Goal: Transaction & Acquisition: Download file/media

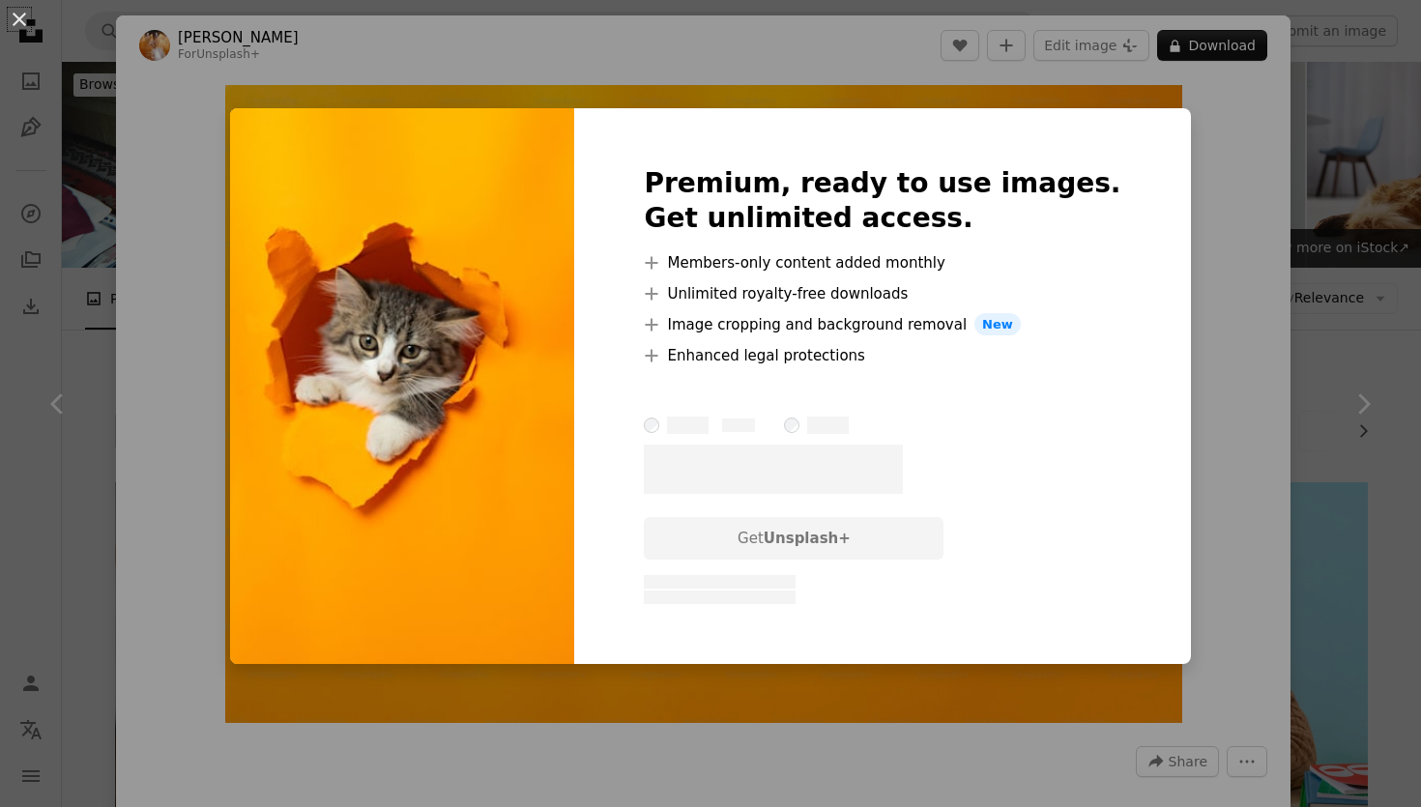
scroll to position [1862, 0]
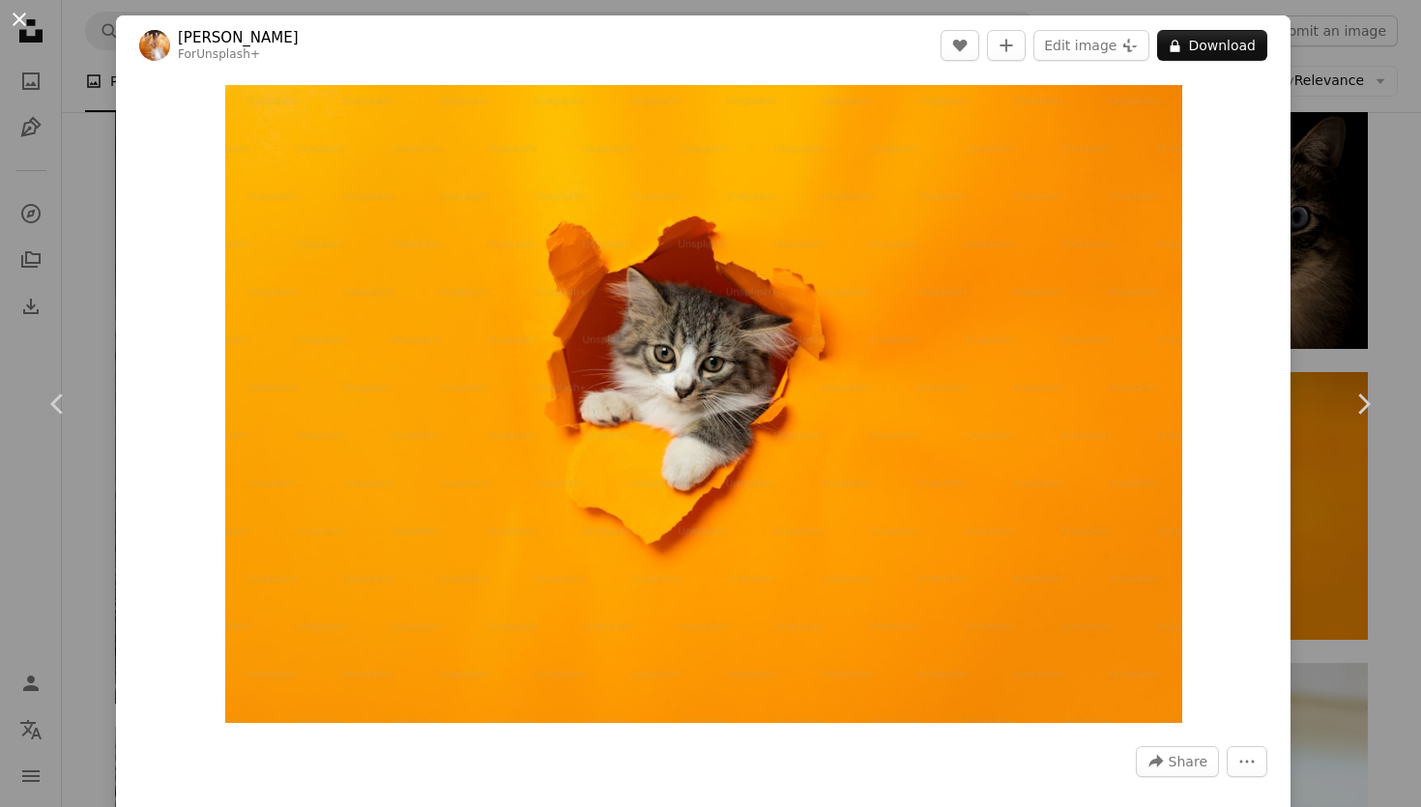
click at [18, 23] on button "An X shape" at bounding box center [19, 19] width 23 height 23
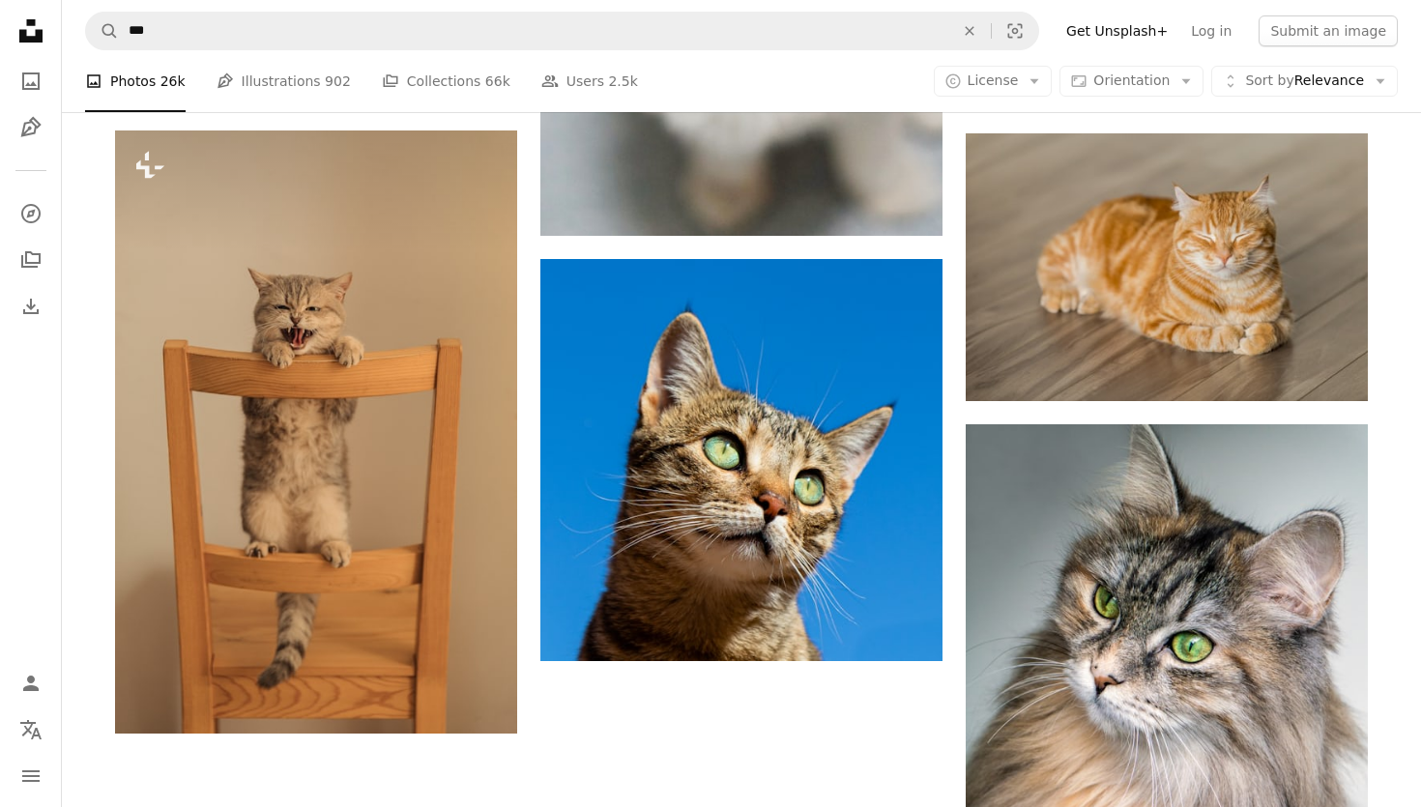
scroll to position [3024, 0]
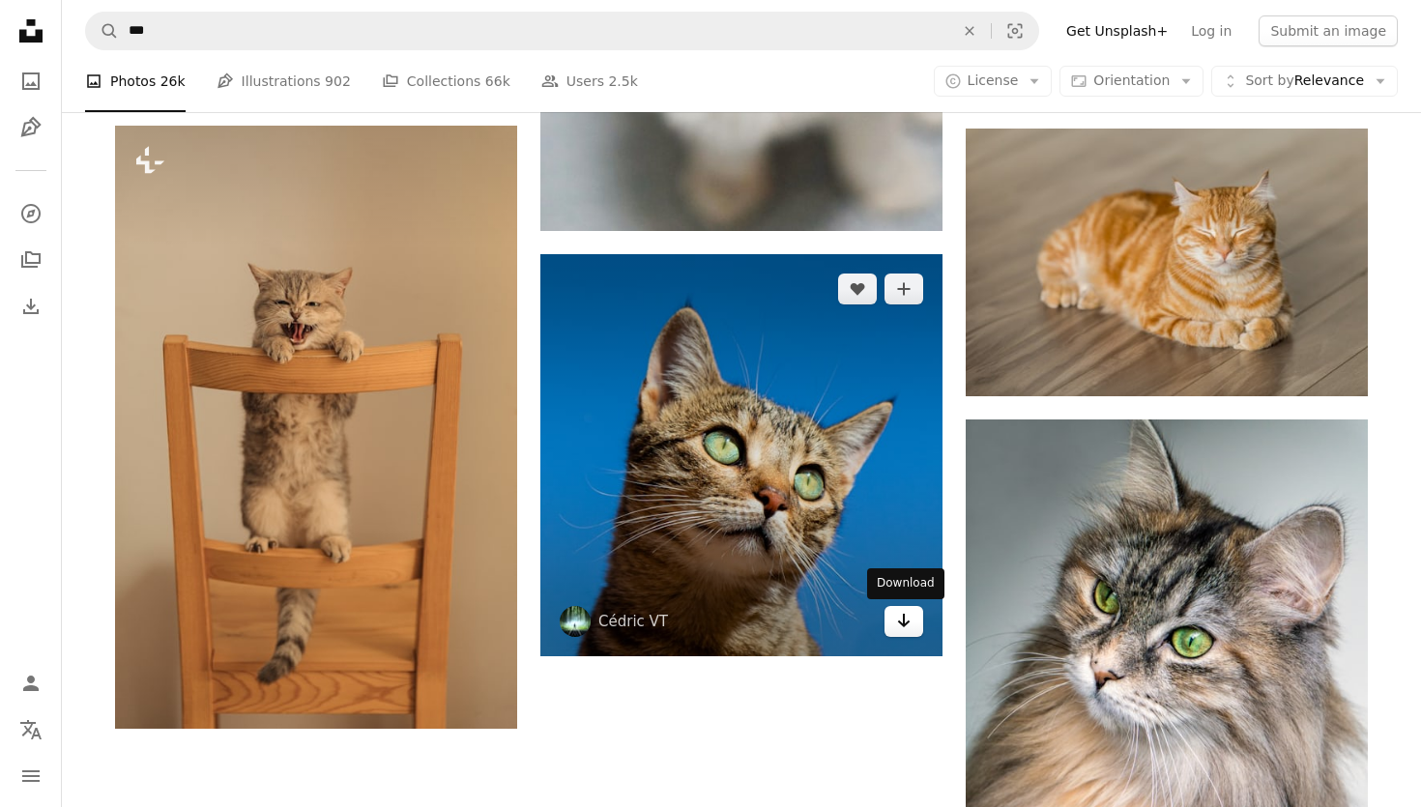
click at [898, 631] on icon "Arrow pointing down" at bounding box center [903, 620] width 15 height 23
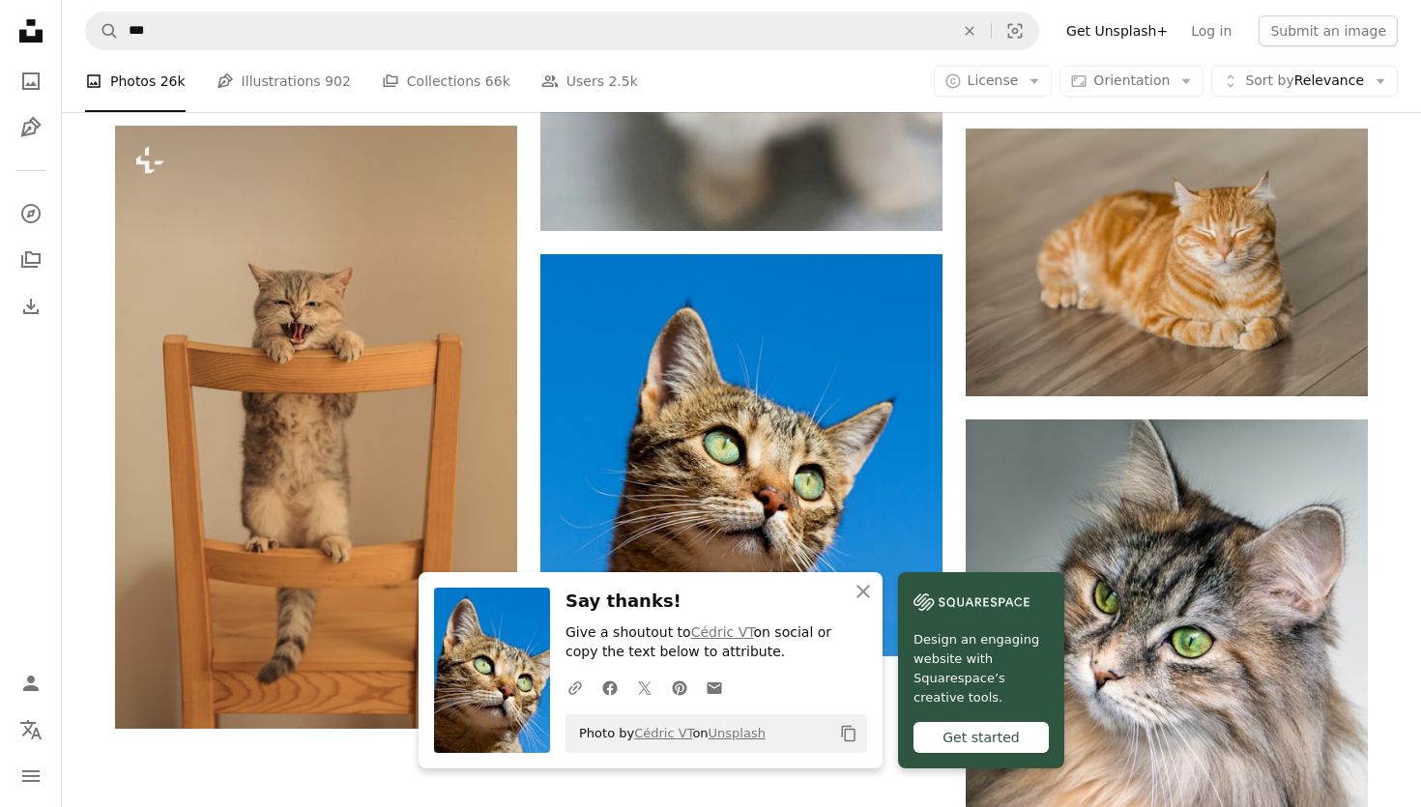
click at [850, 734] on icon "Copy content" at bounding box center [848, 733] width 17 height 17
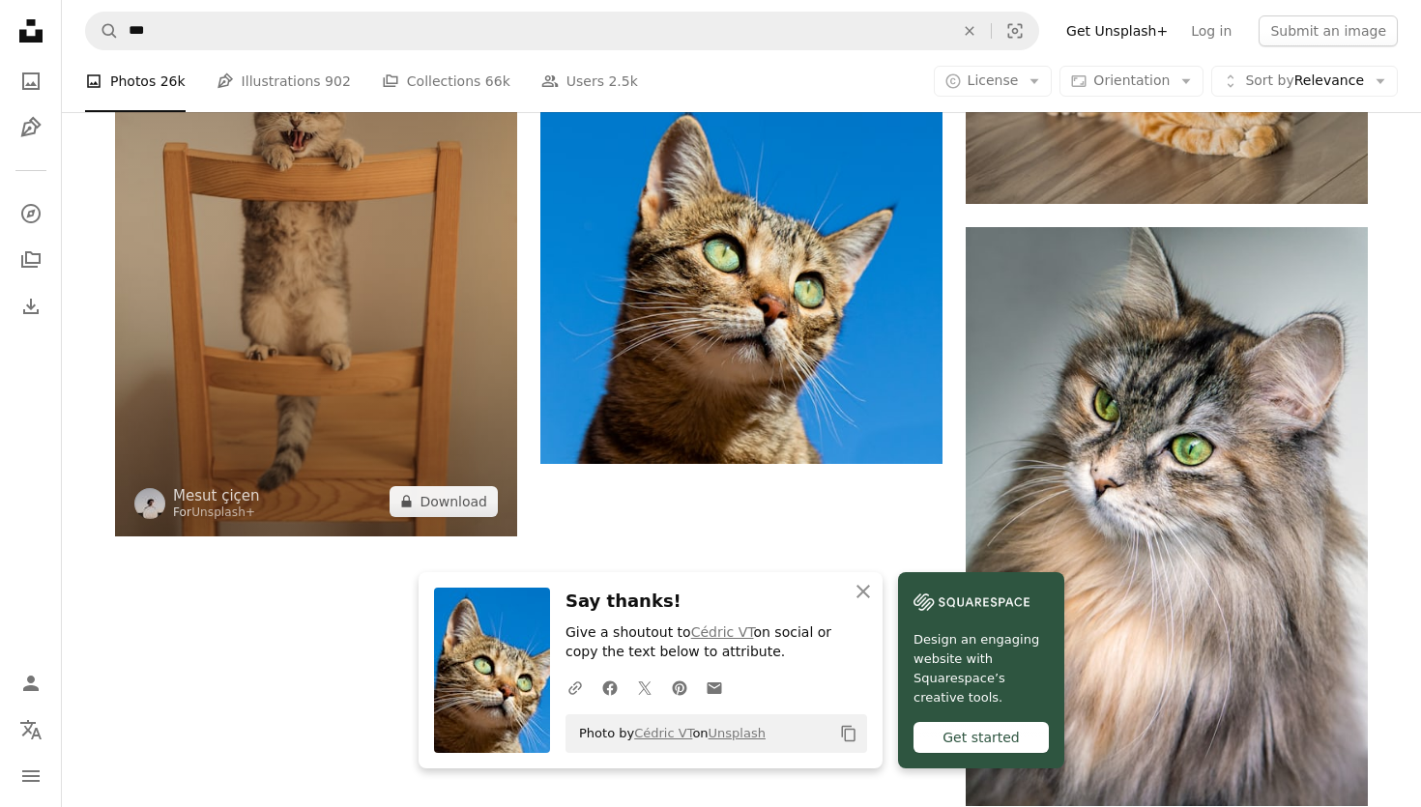
scroll to position [3292, 0]
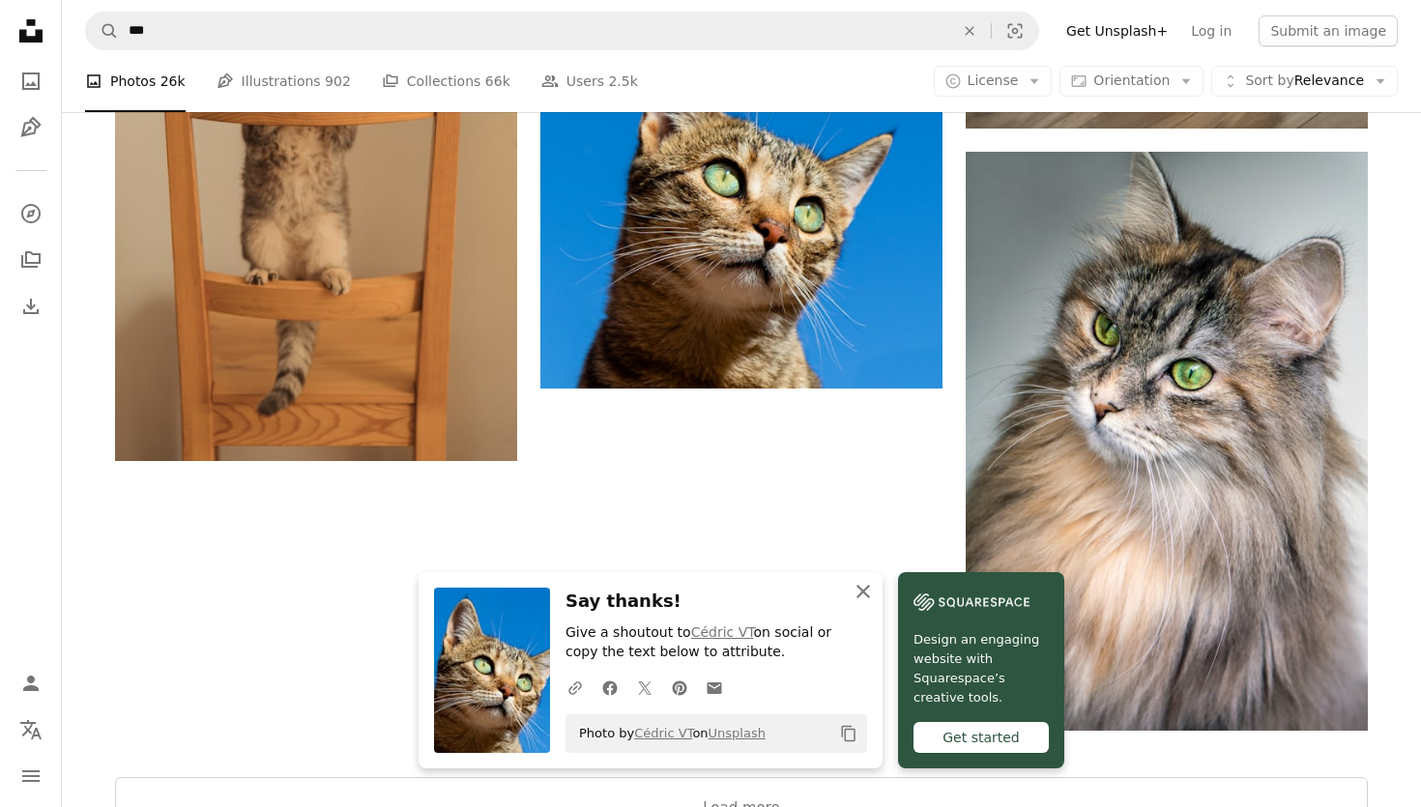
click at [870, 587] on icon "An X shape" at bounding box center [863, 591] width 23 height 23
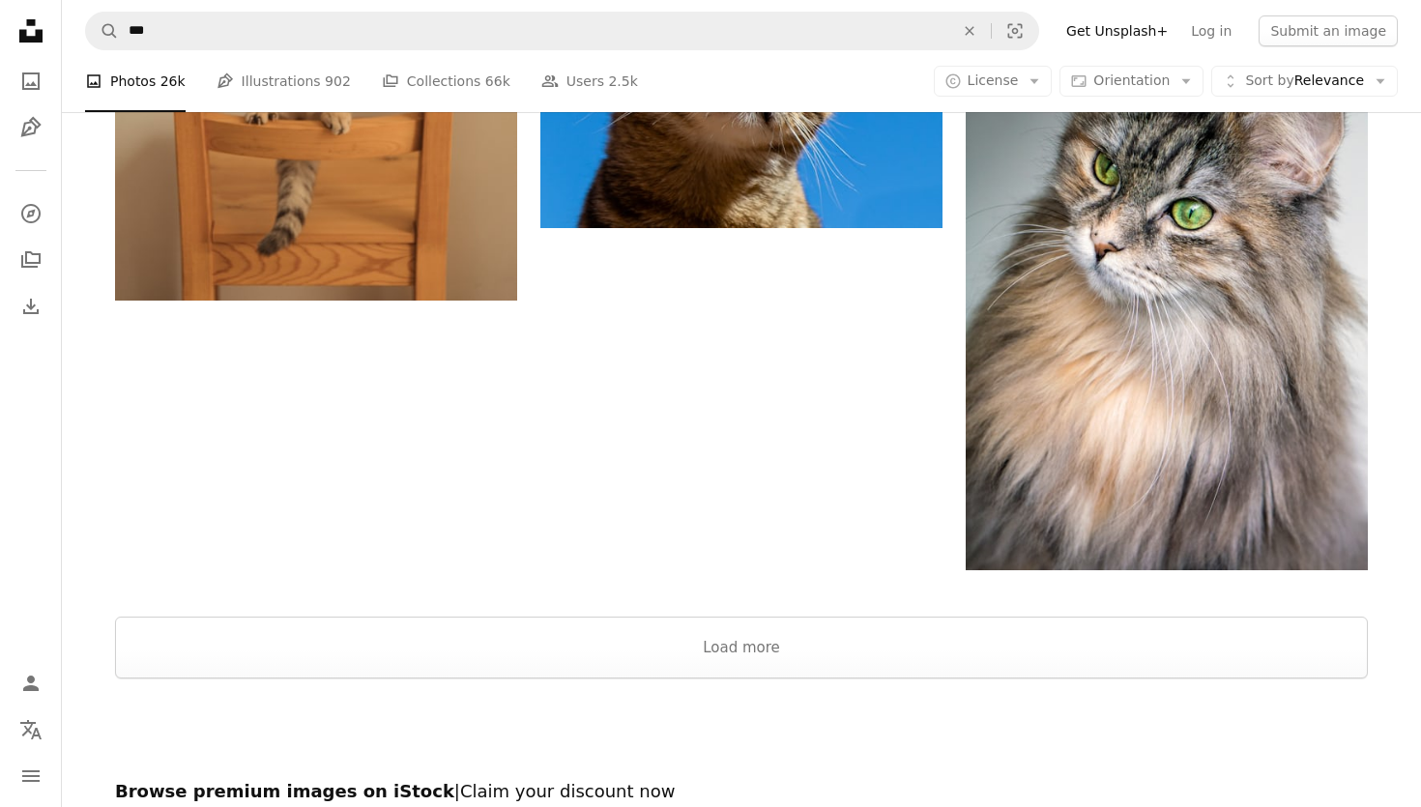
scroll to position [3412, 0]
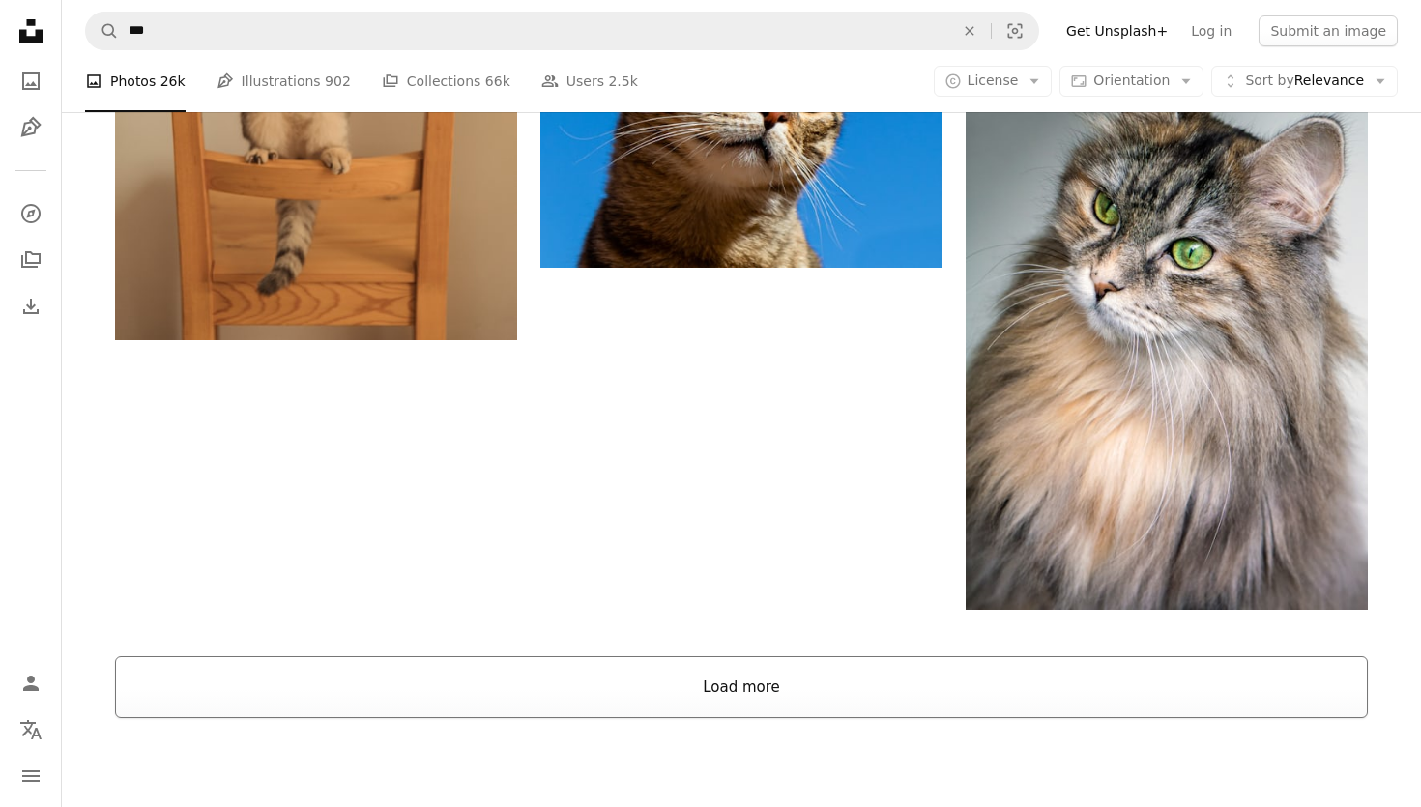
click at [751, 700] on button "Load more" at bounding box center [741, 688] width 1253 height 62
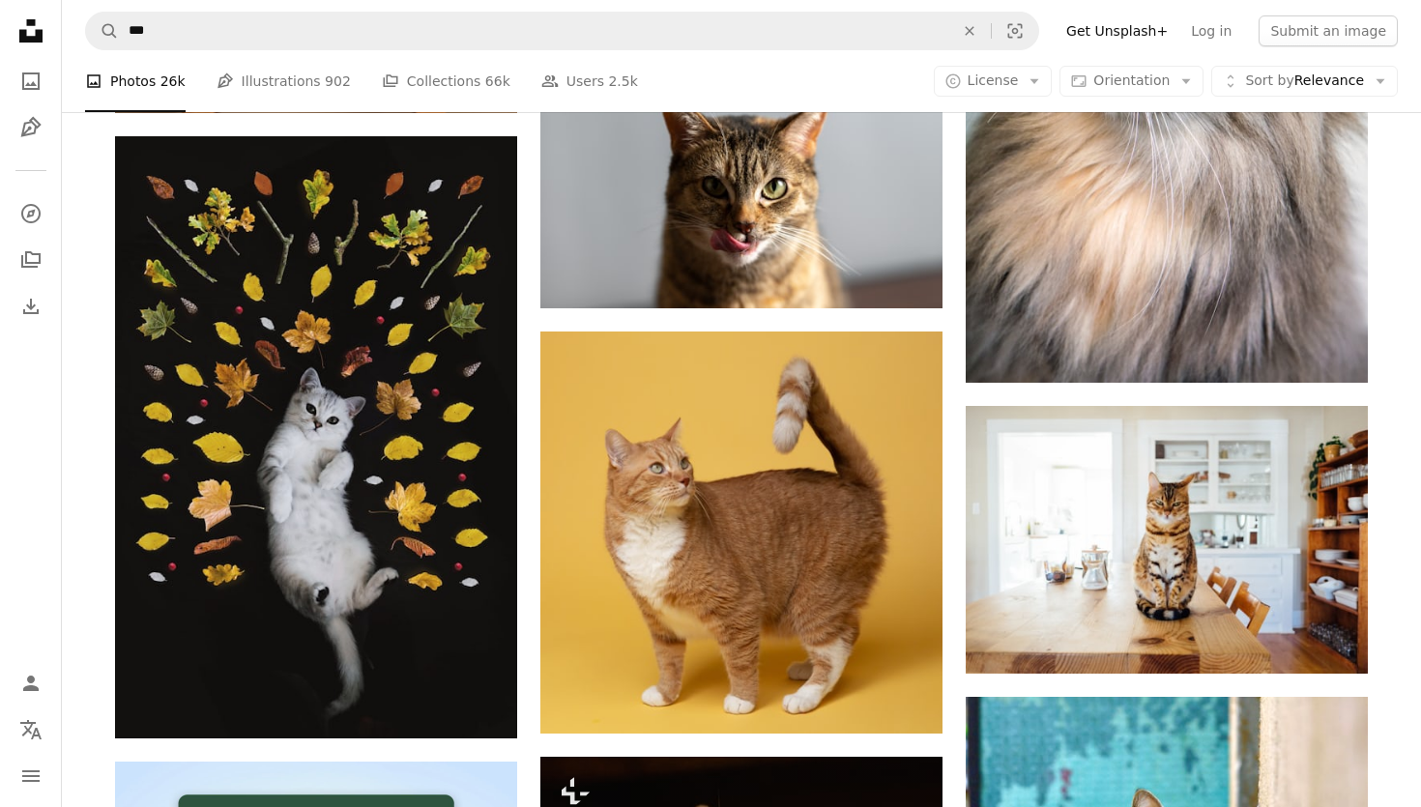
scroll to position [3669, 0]
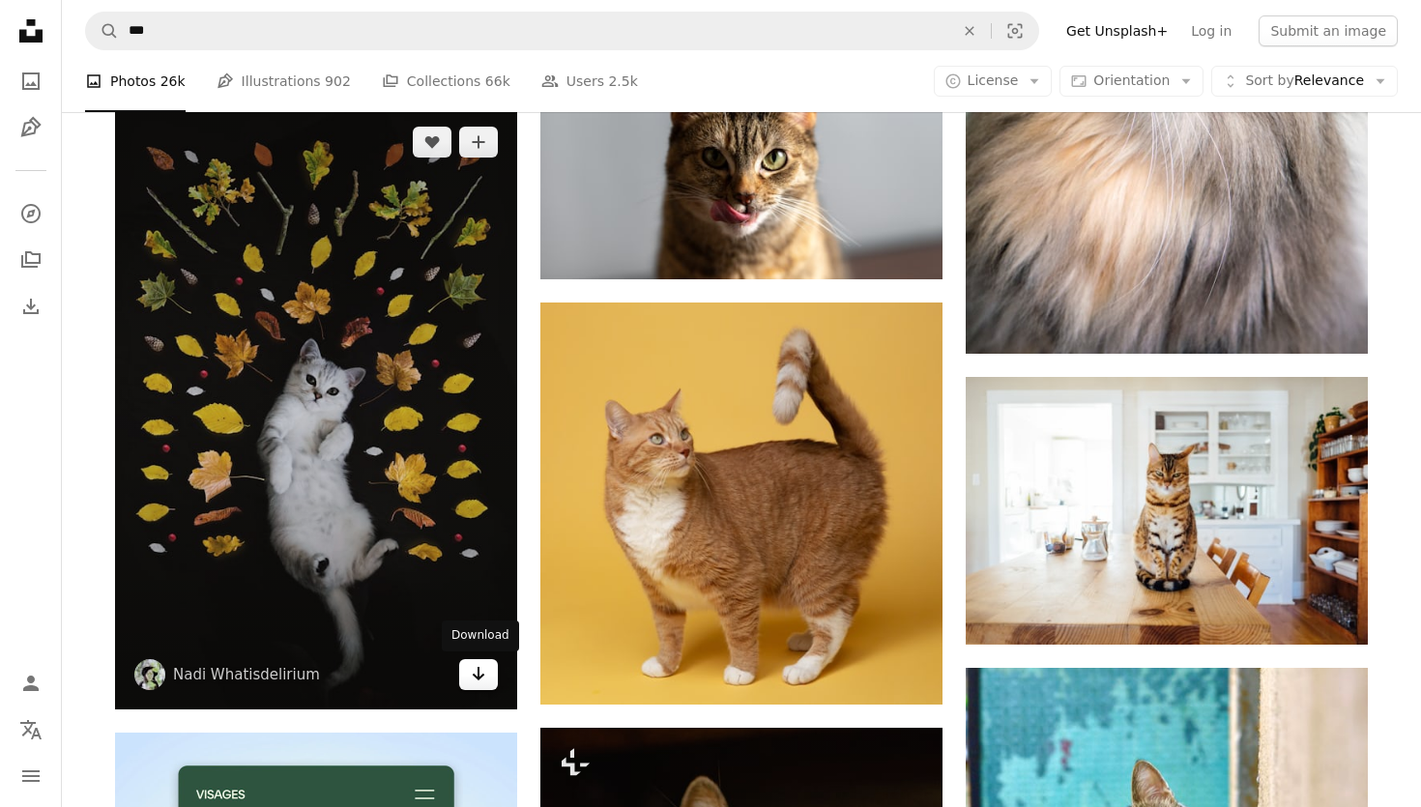
click at [485, 681] on icon "Arrow pointing down" at bounding box center [478, 673] width 15 height 23
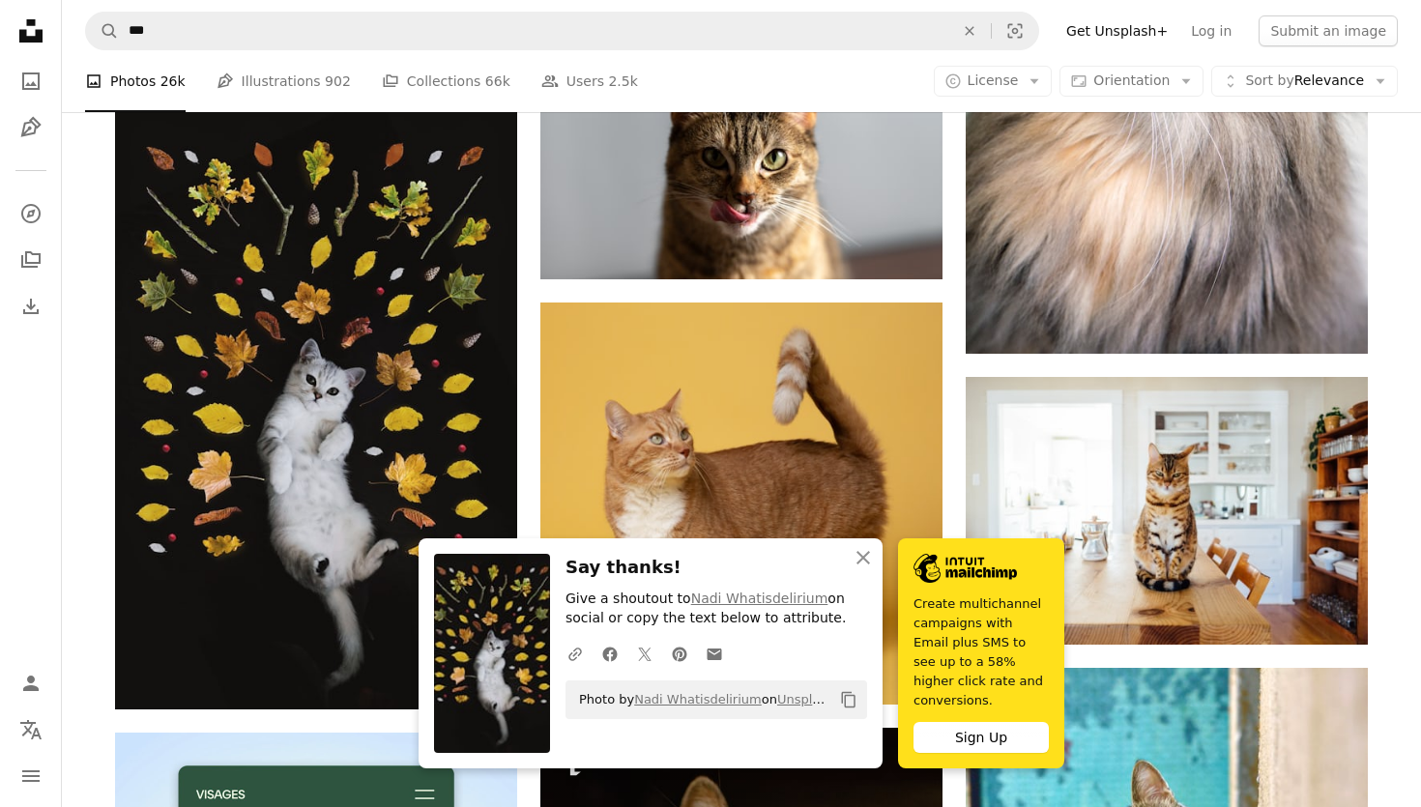
click at [677, 67] on div "A photo Photos 26k Pen Tool Illustrations 902 A stack of folders Collections 66…" at bounding box center [741, 81] width 1313 height 62
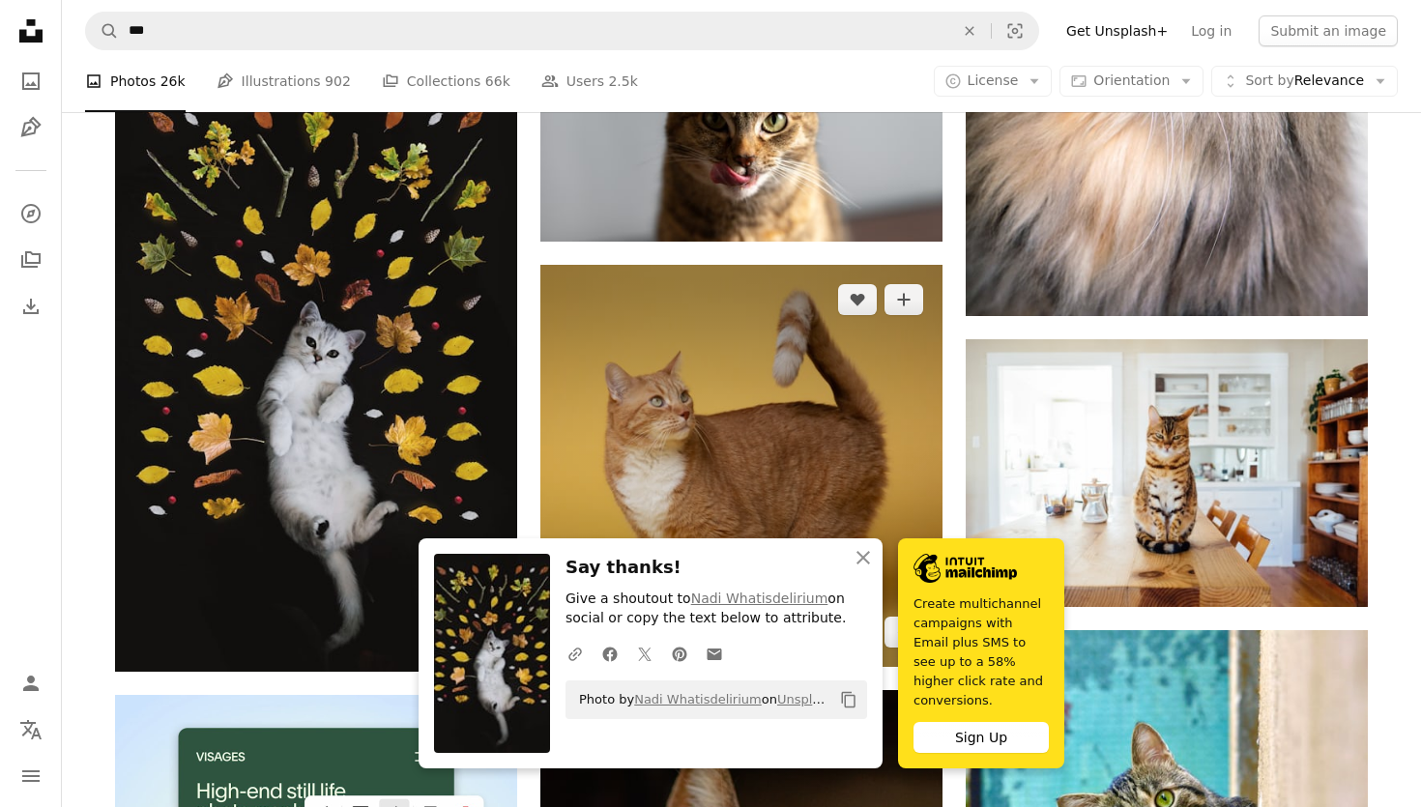
scroll to position [3707, 0]
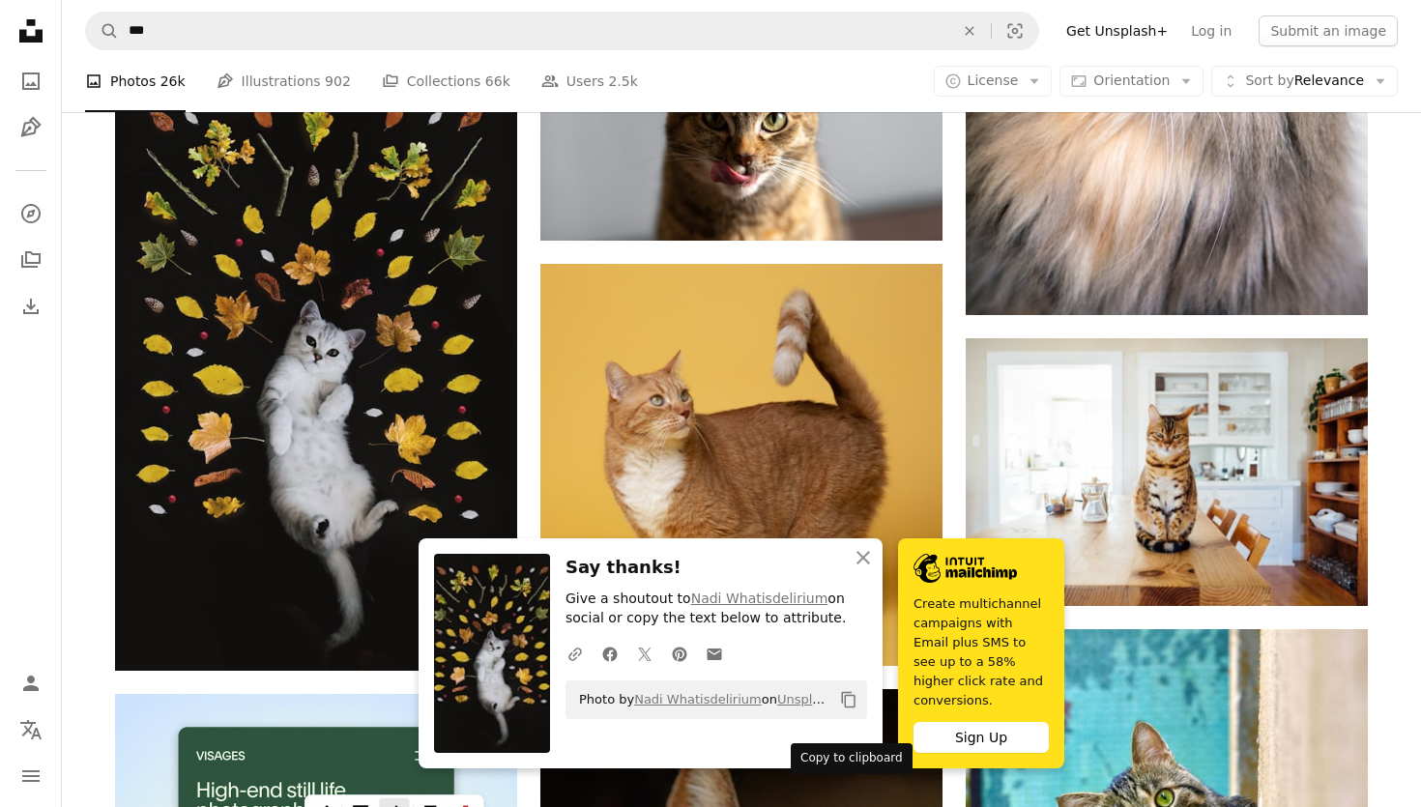
click at [848, 709] on icon "Copy content" at bounding box center [848, 699] width 17 height 17
click at [864, 570] on icon "An X shape" at bounding box center [863, 557] width 23 height 23
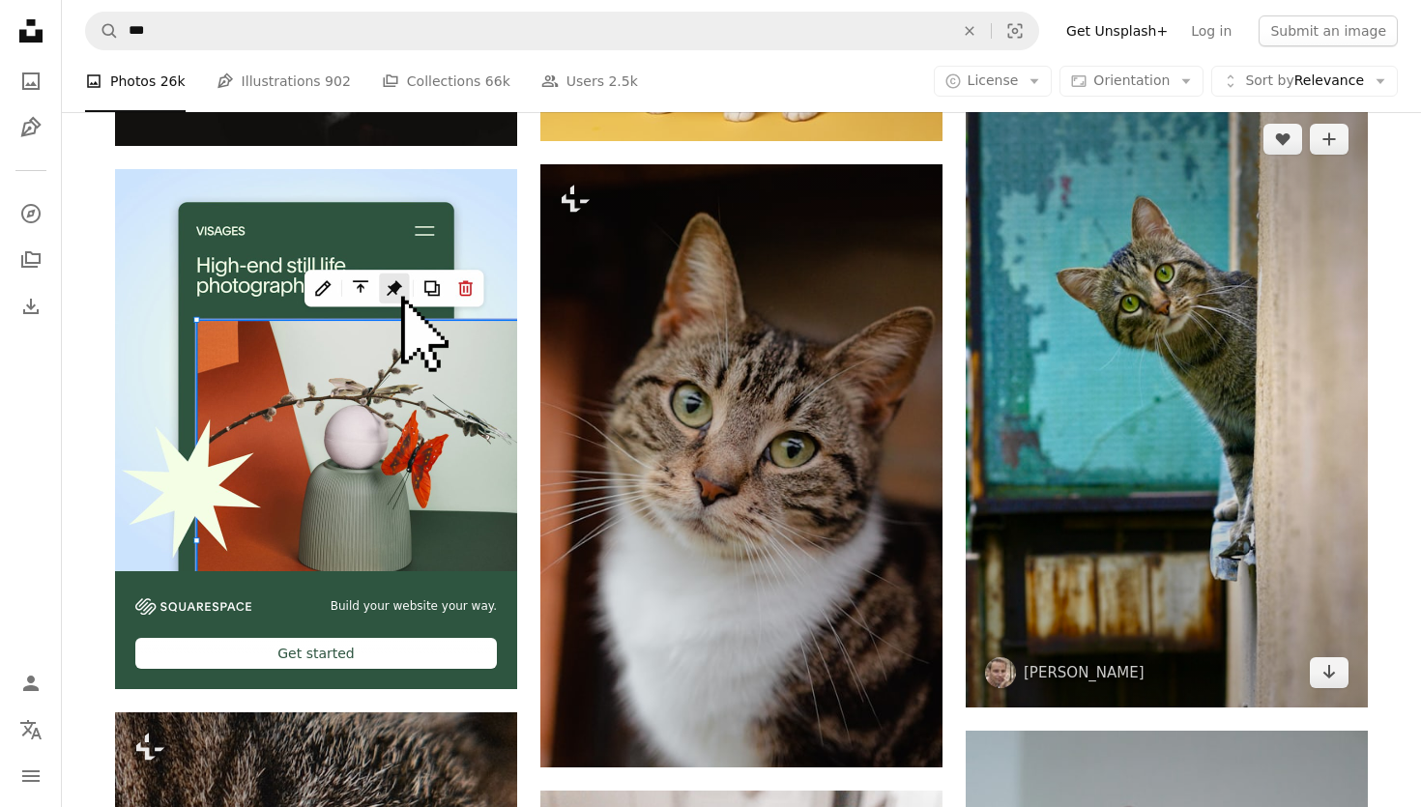
scroll to position [4234, 0]
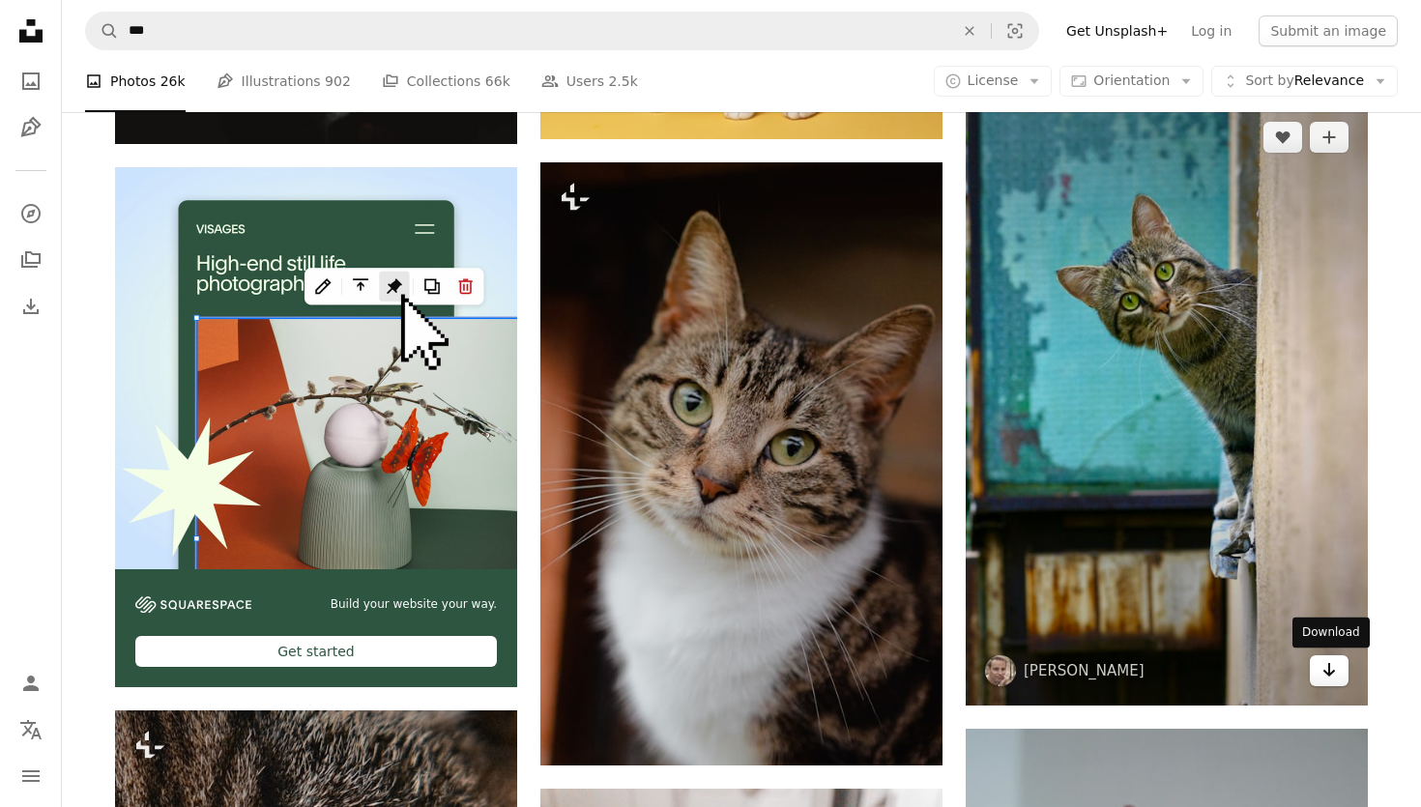
click at [1325, 668] on icon "Arrow pointing down" at bounding box center [1329, 670] width 15 height 23
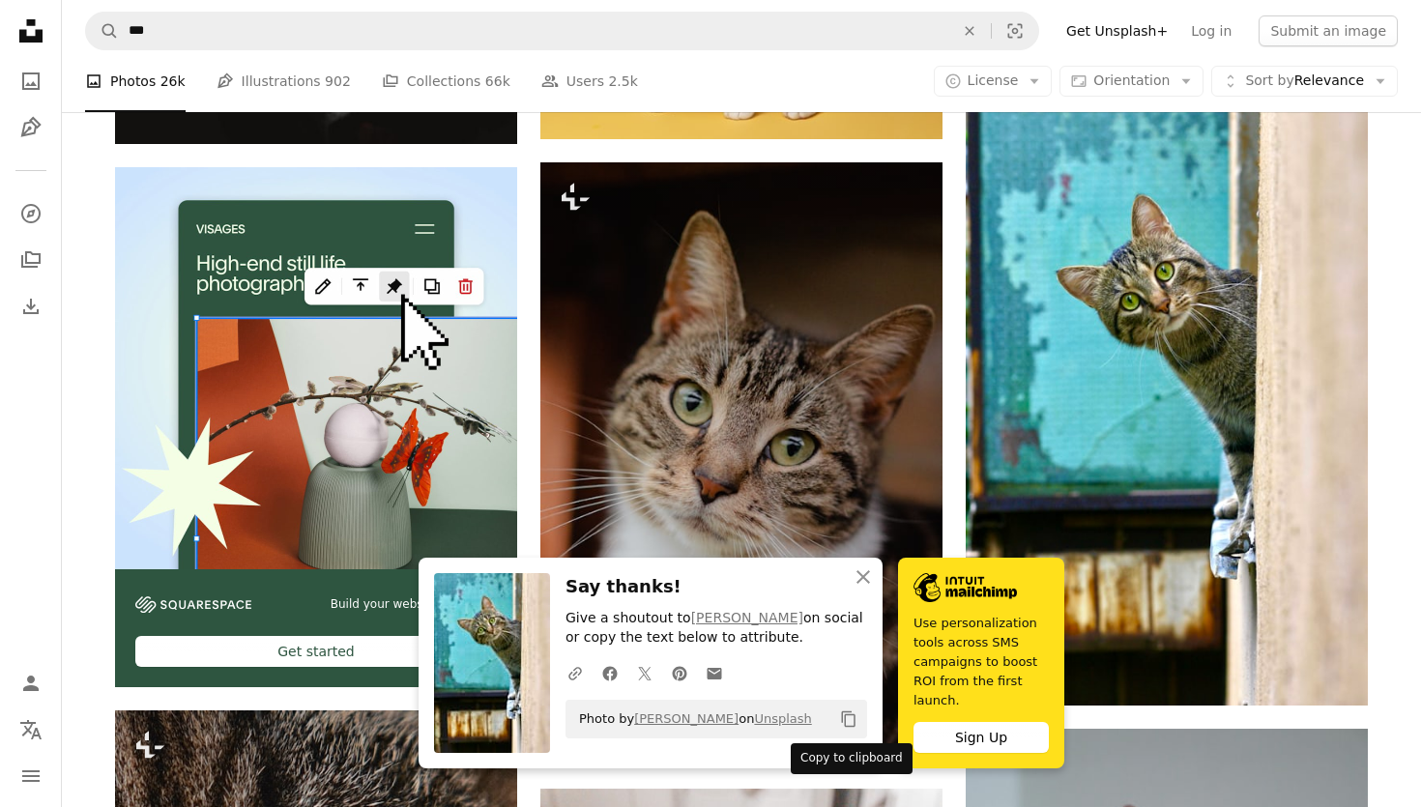
click at [855, 720] on icon "Copy to clipboard" at bounding box center [849, 720] width 14 height 16
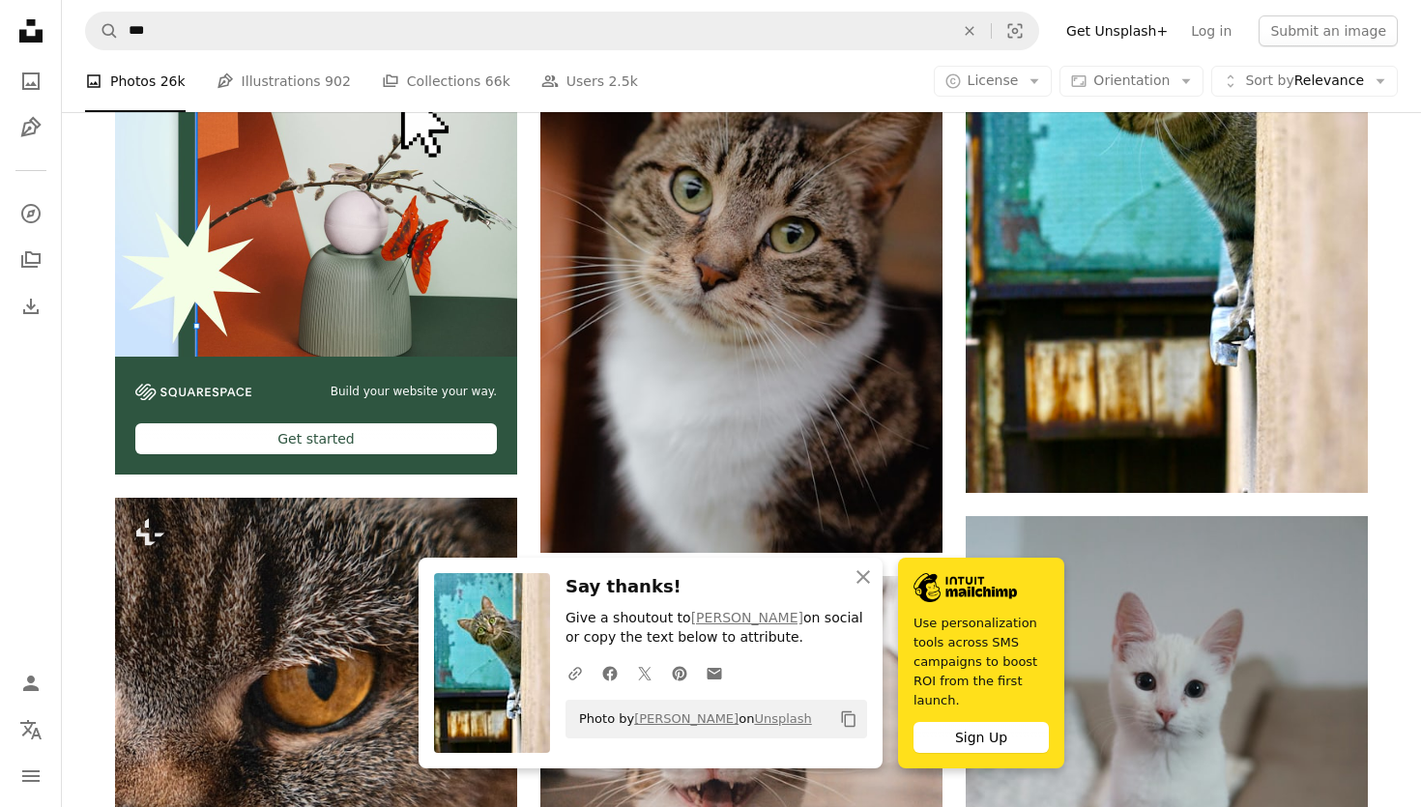
scroll to position [4685, 0]
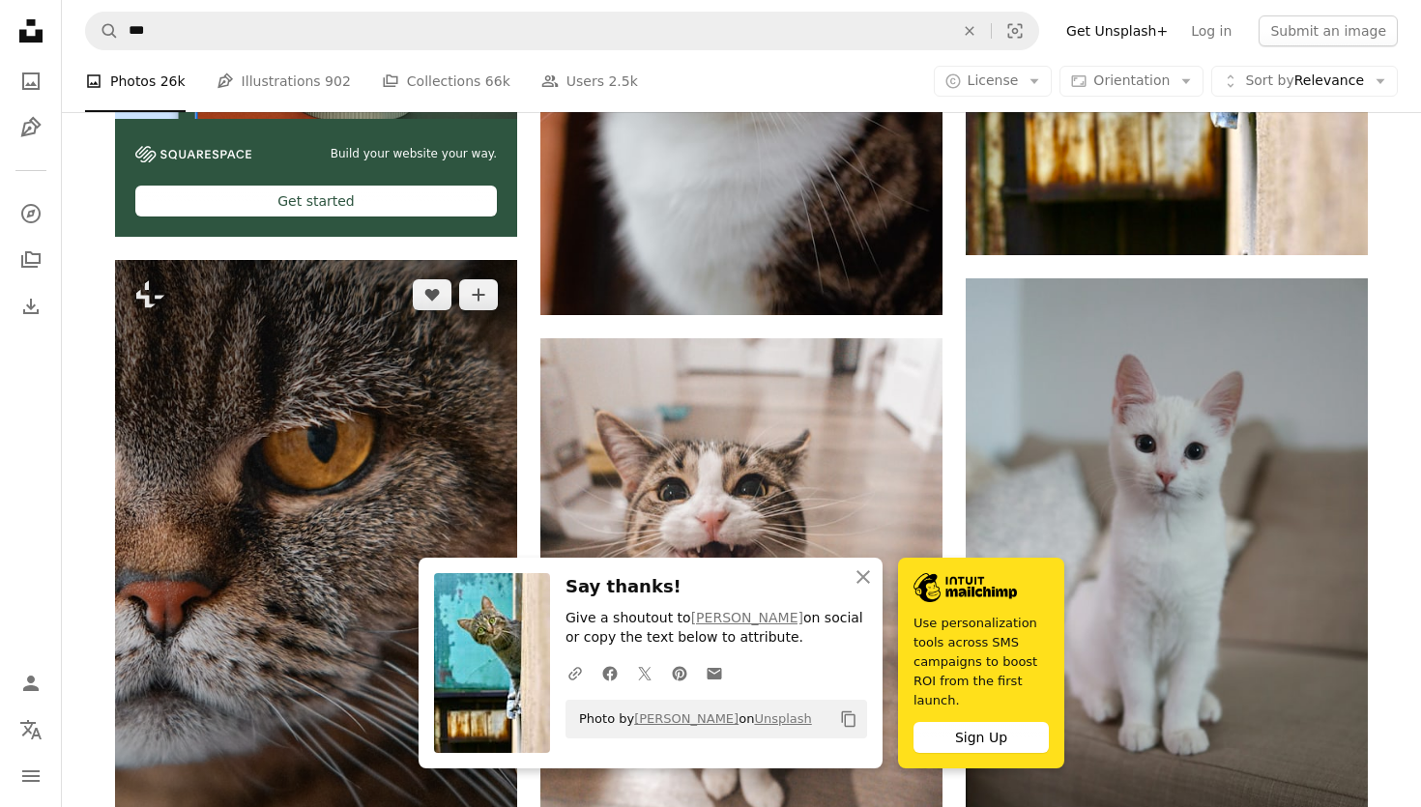
click at [513, 514] on img at bounding box center [316, 561] width 402 height 603
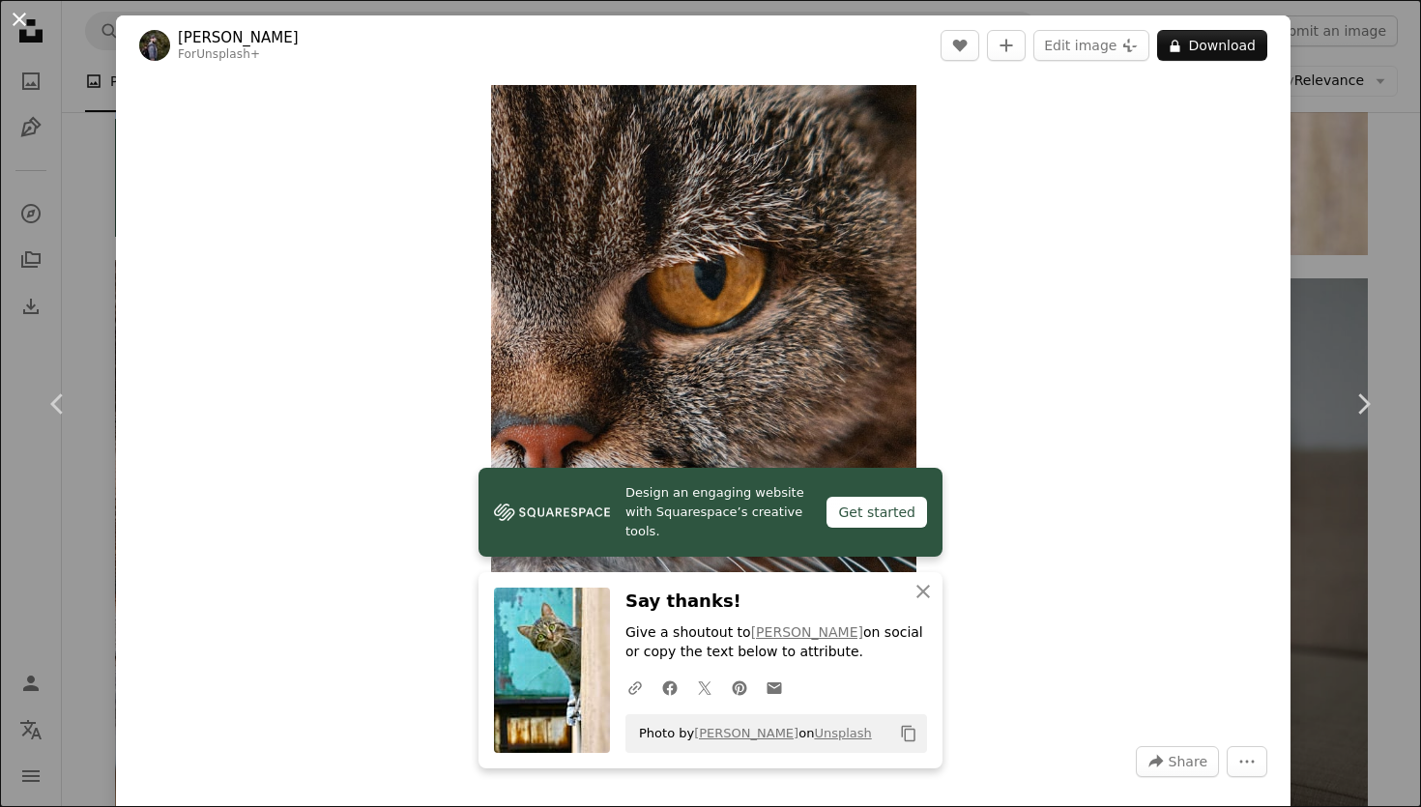
click at [17, 22] on button "An X shape" at bounding box center [19, 19] width 23 height 23
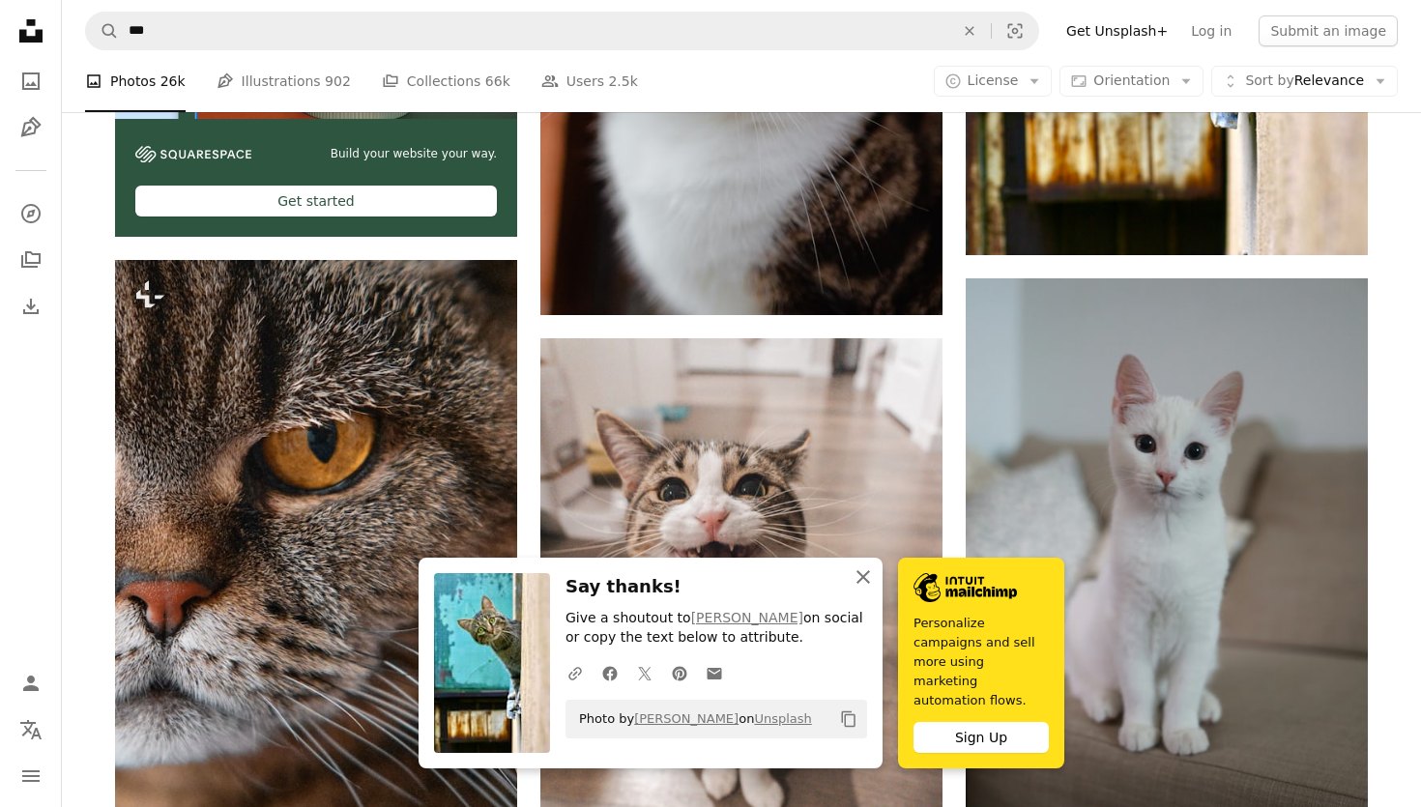
click at [860, 589] on icon "An X shape" at bounding box center [863, 577] width 23 height 23
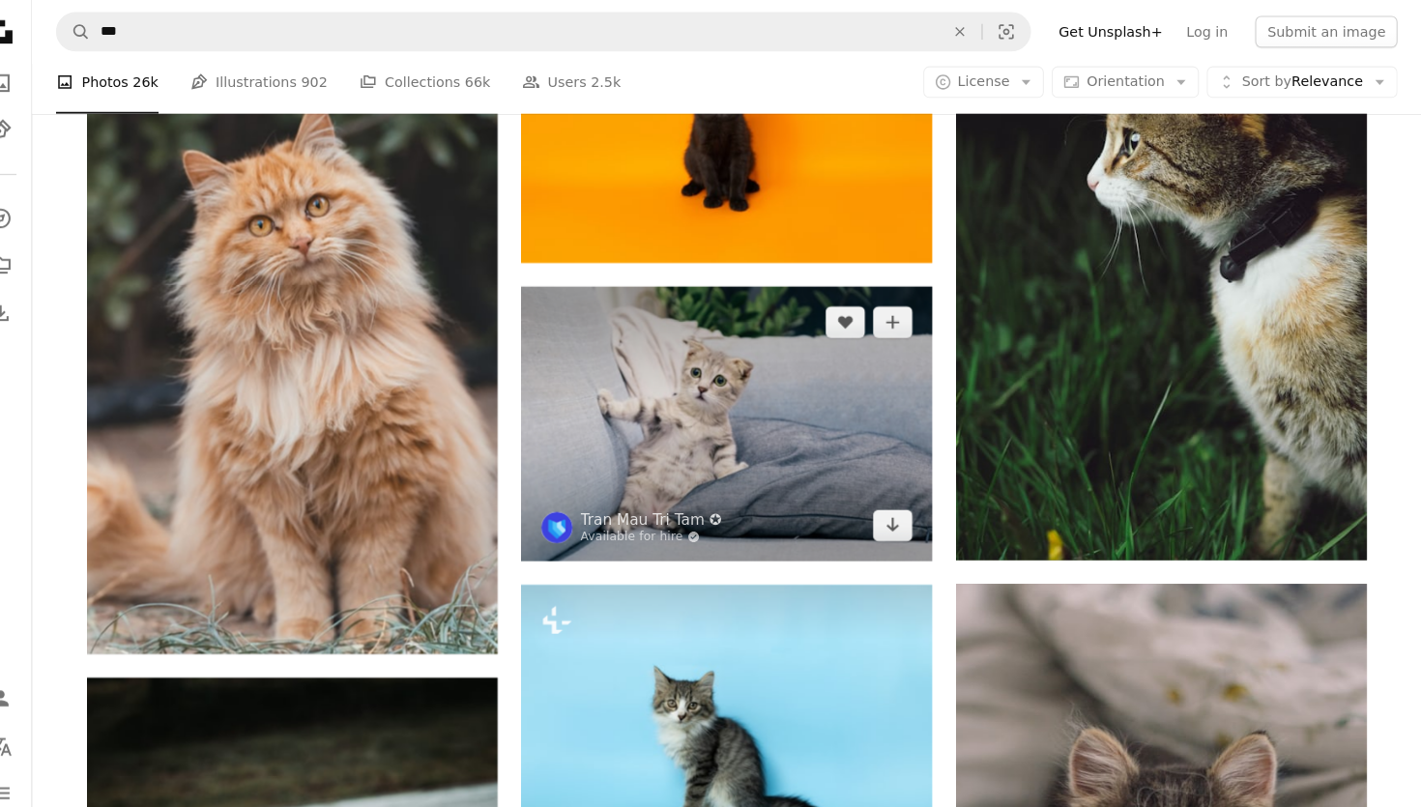
scroll to position [14863, 0]
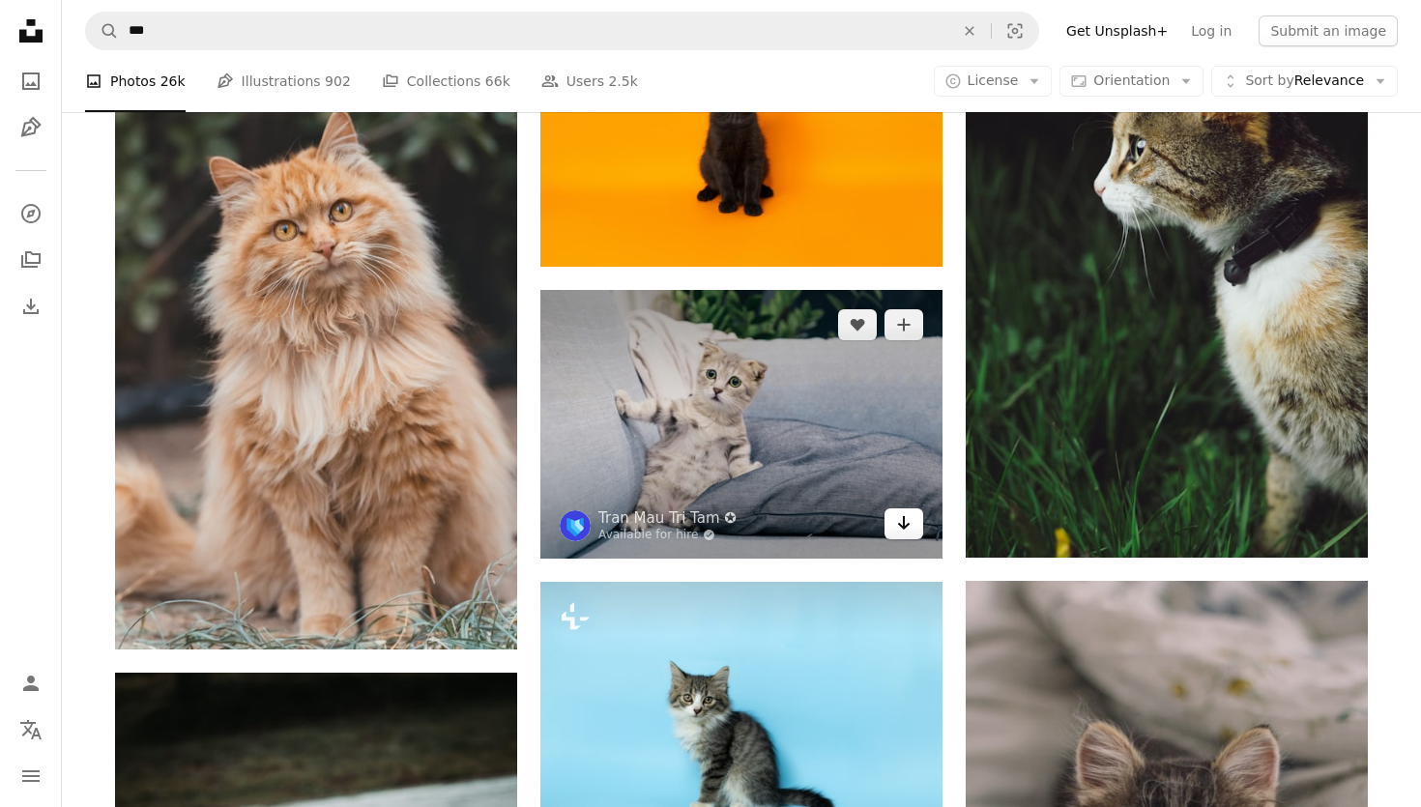
click at [906, 526] on icon "Download" at bounding box center [904, 523] width 13 height 14
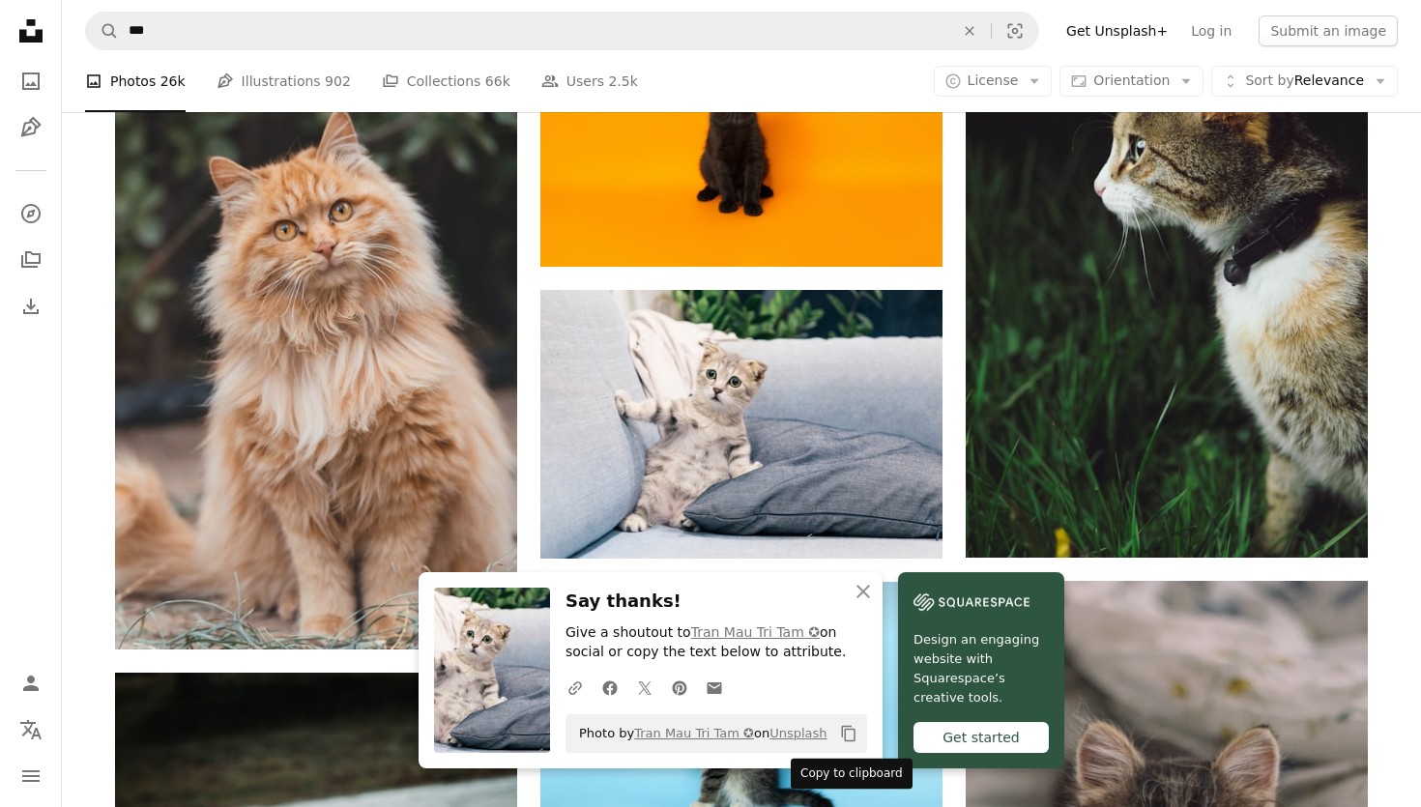
click at [852, 730] on icon "Copy content" at bounding box center [848, 733] width 17 height 17
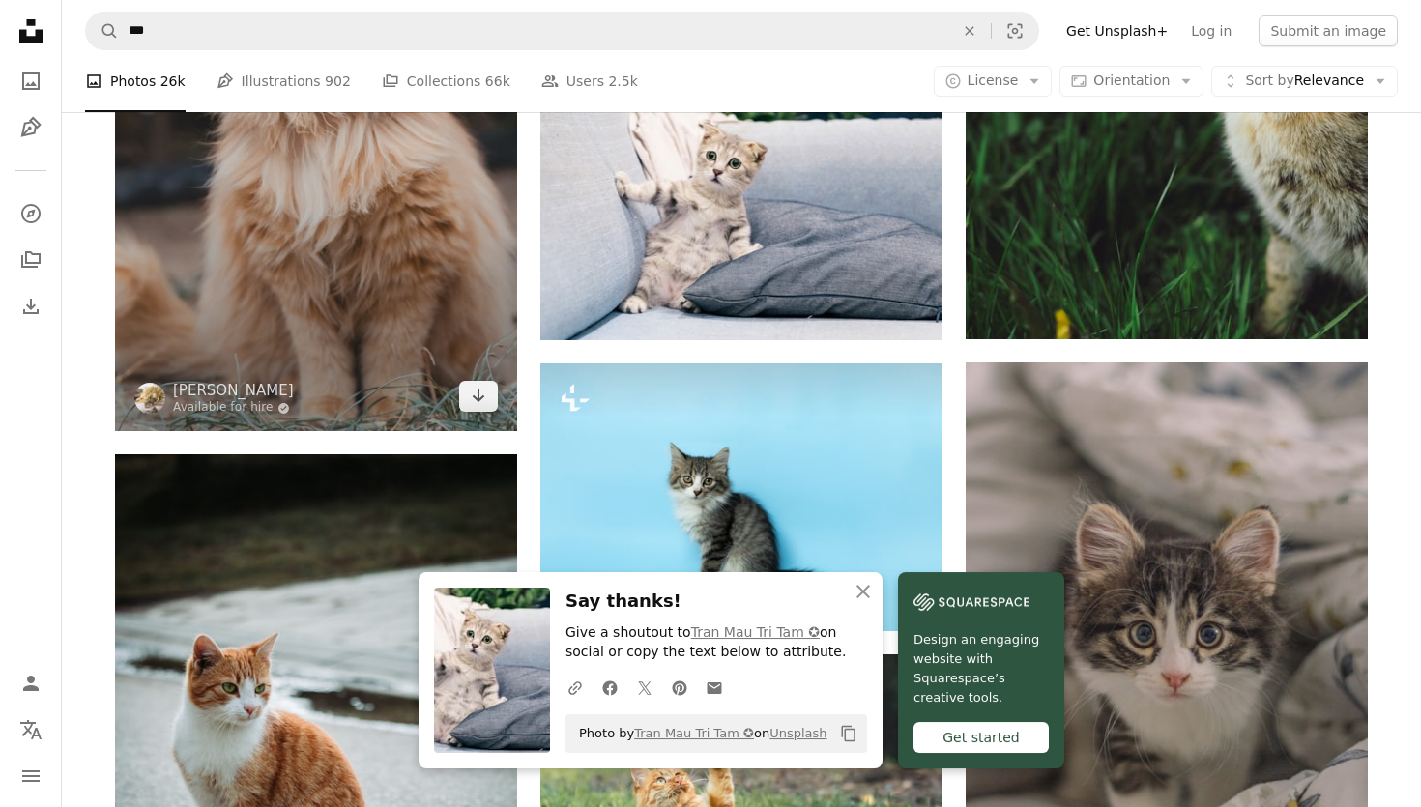
scroll to position [15159, 0]
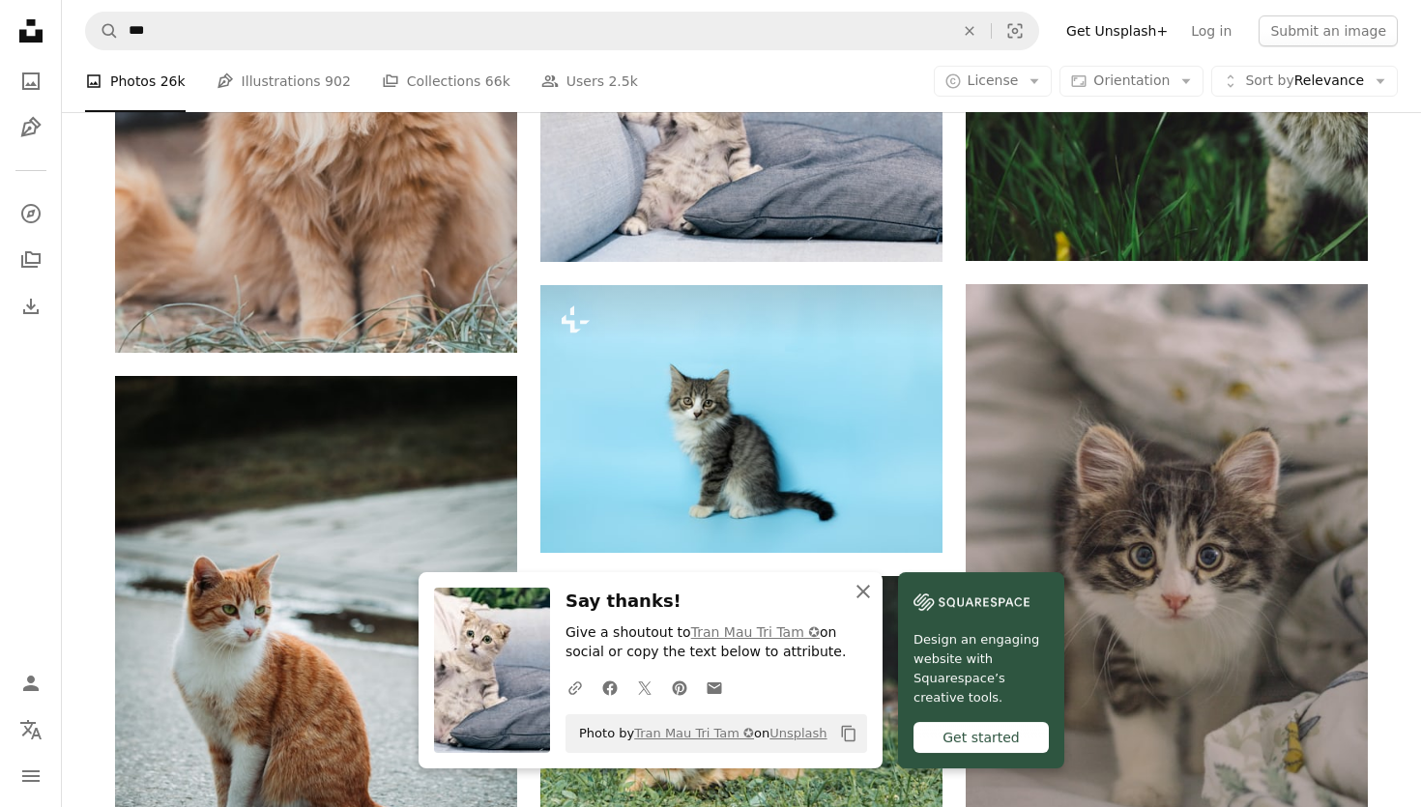
click at [868, 590] on icon "An X shape" at bounding box center [863, 591] width 23 height 23
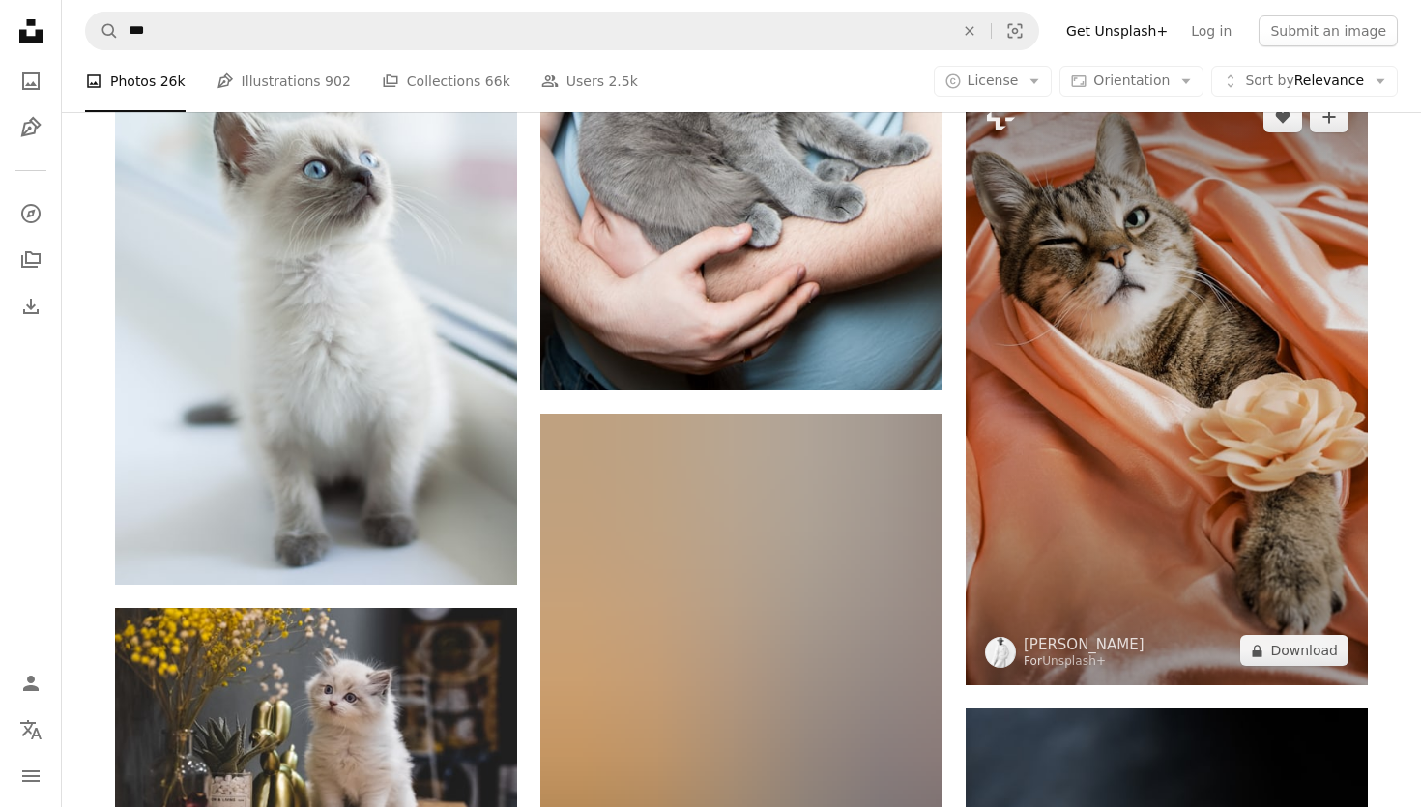
scroll to position [18310, 0]
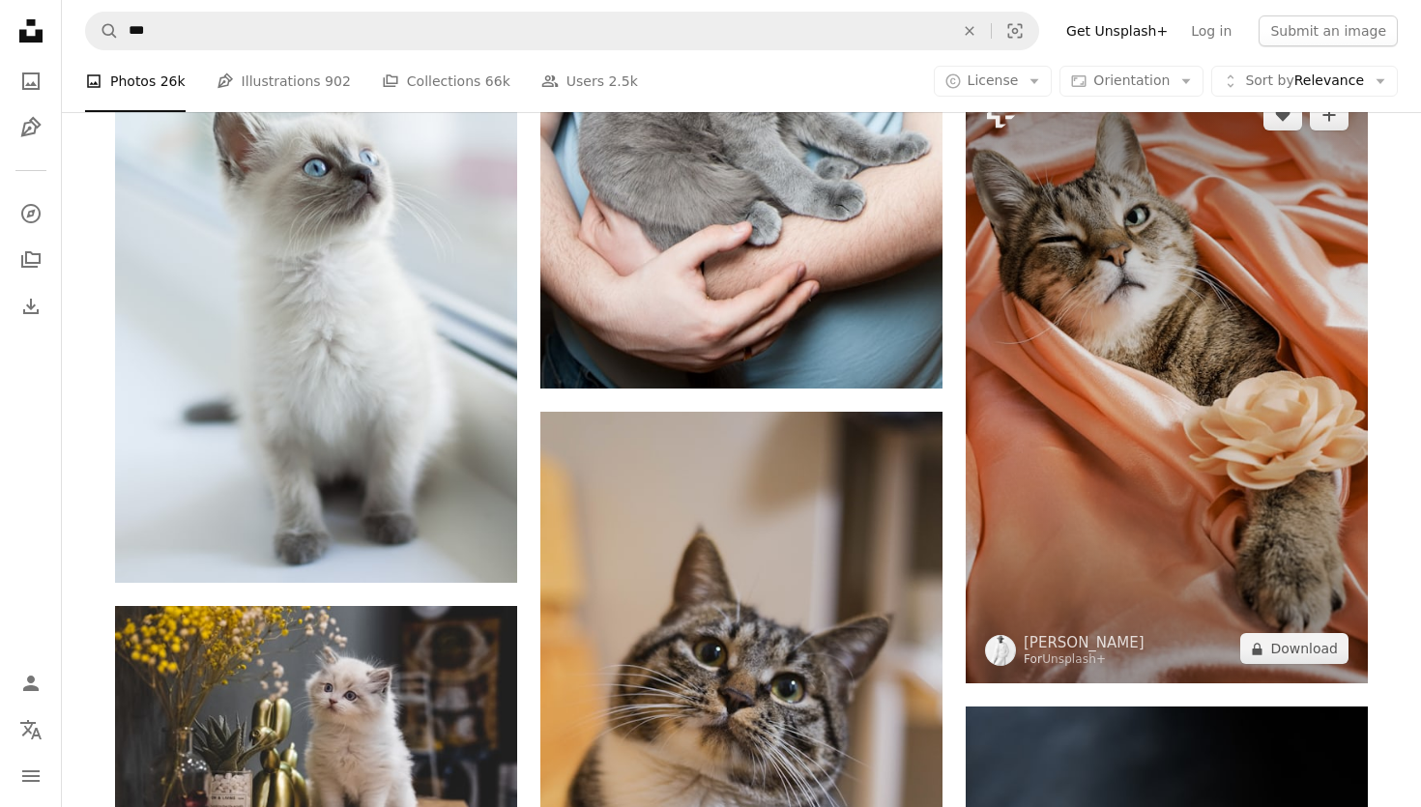
click at [1148, 498] on img at bounding box center [1167, 381] width 402 height 603
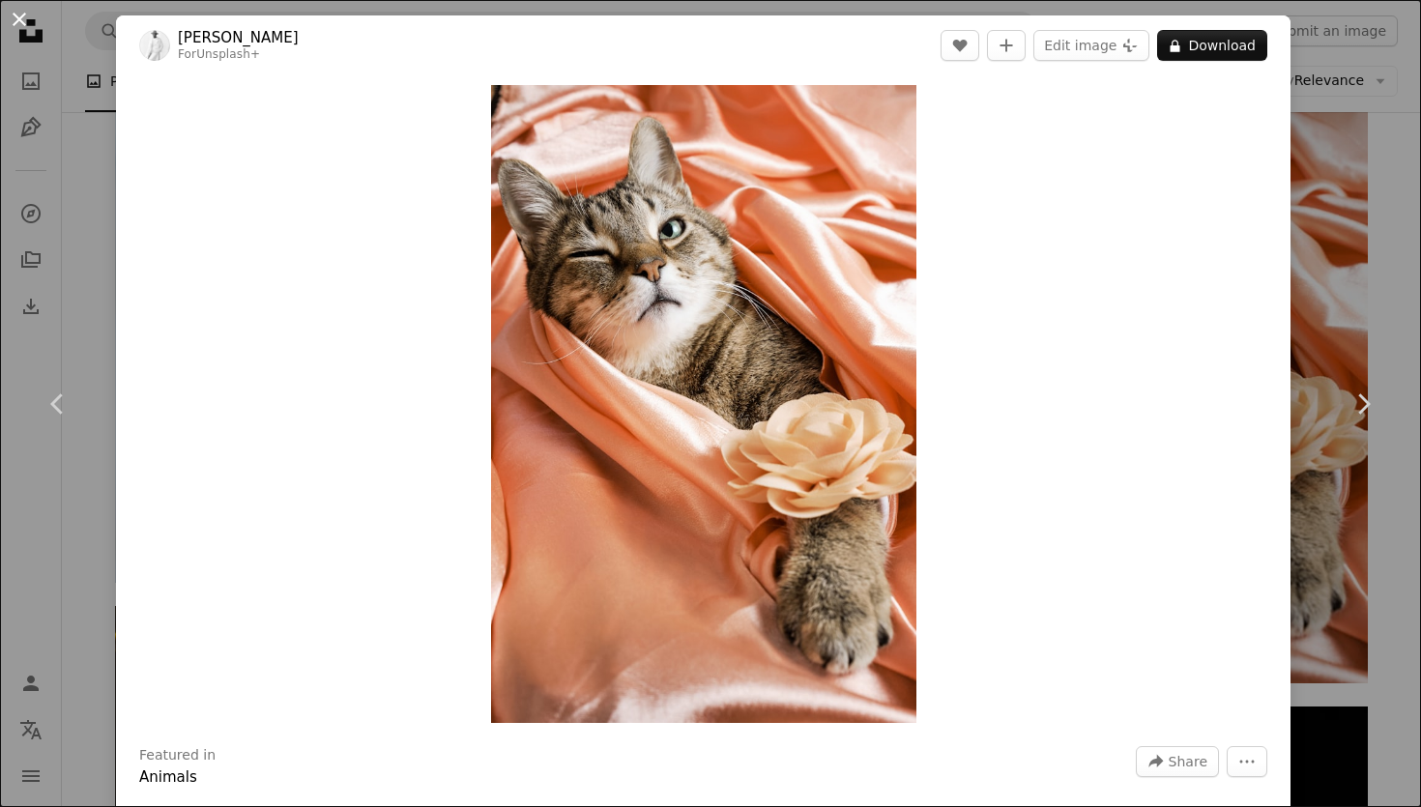
click at [17, 28] on button "An X shape" at bounding box center [19, 19] width 23 height 23
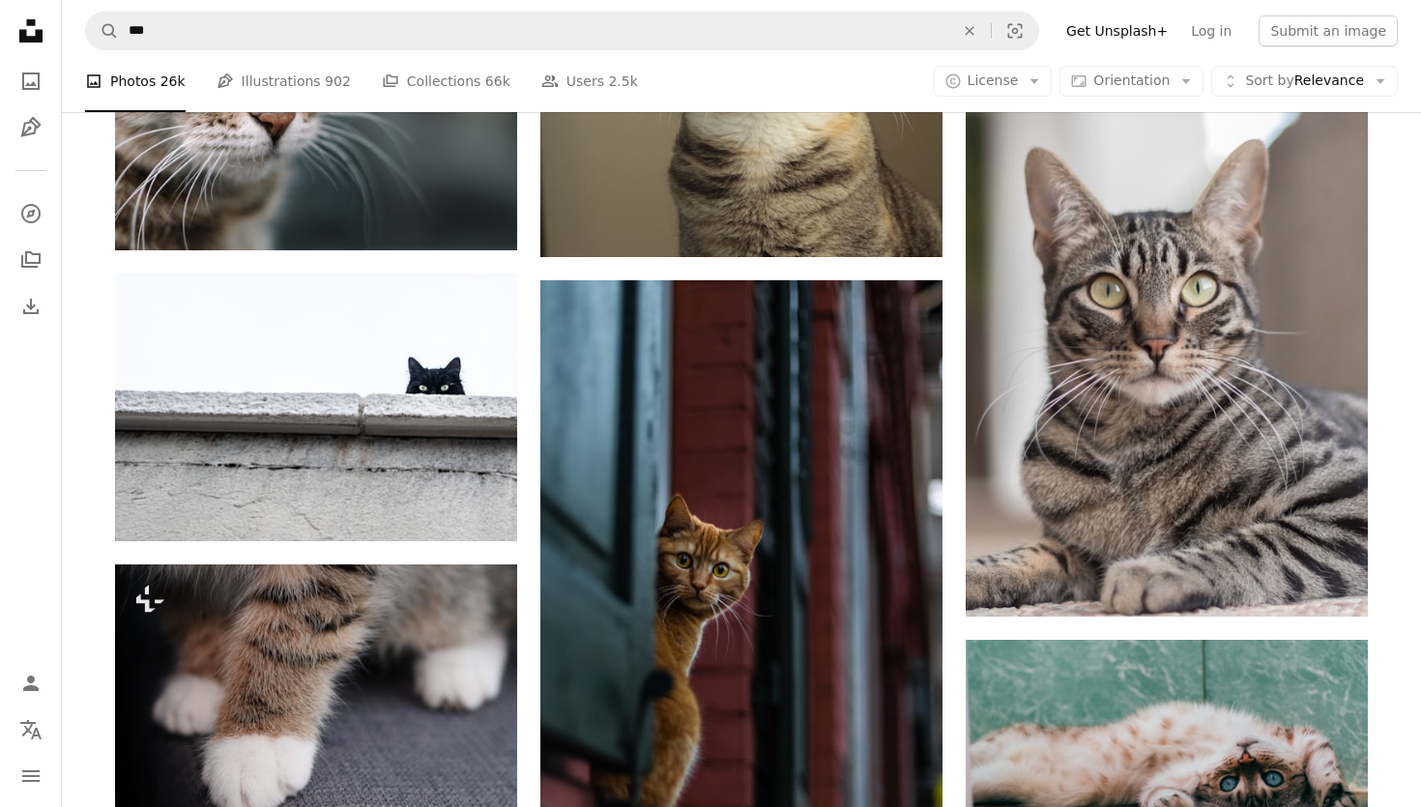
scroll to position [35027, 0]
